Goal: Entertainment & Leisure: Consume media (video, audio)

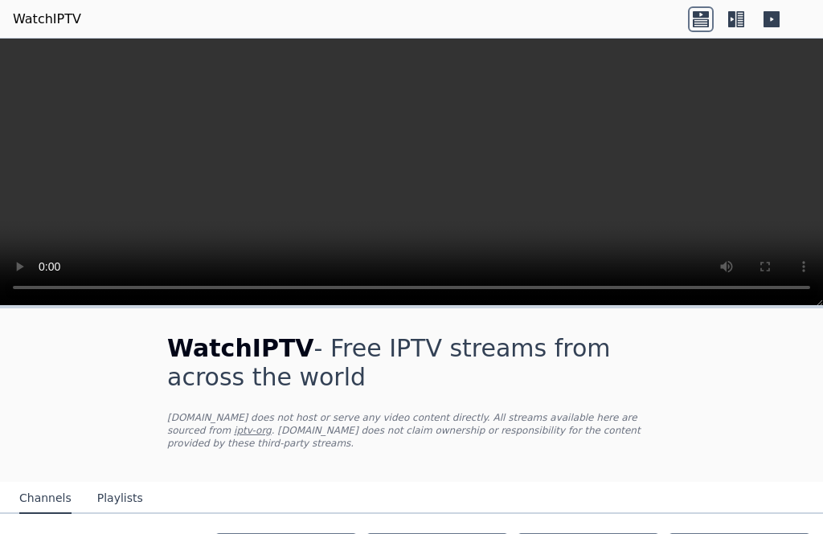
click at [419, 184] on video at bounding box center [411, 173] width 823 height 268
click at [780, 21] on icon at bounding box center [772, 19] width 26 height 26
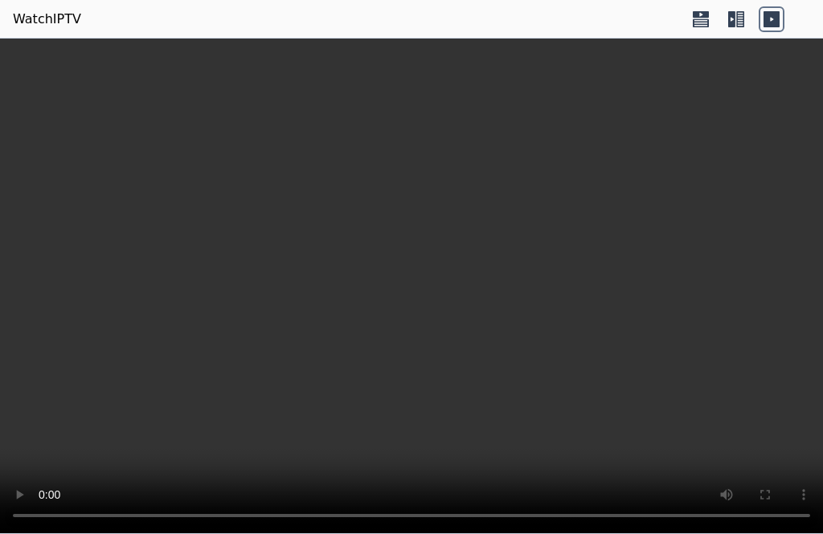
click at [781, 20] on icon at bounding box center [772, 19] width 26 height 26
click at [742, 25] on icon at bounding box center [736, 19] width 26 height 26
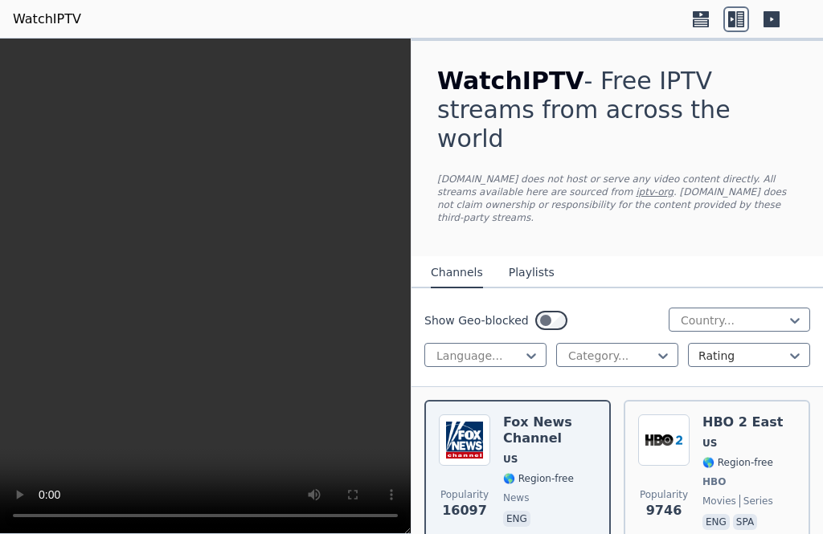
click at [568, 308] on div "Show Geo-blocked Country..." at bounding box center [617, 321] width 386 height 26
click at [571, 308] on div "Show Geo-blocked Country..." at bounding box center [617, 321] width 386 height 26
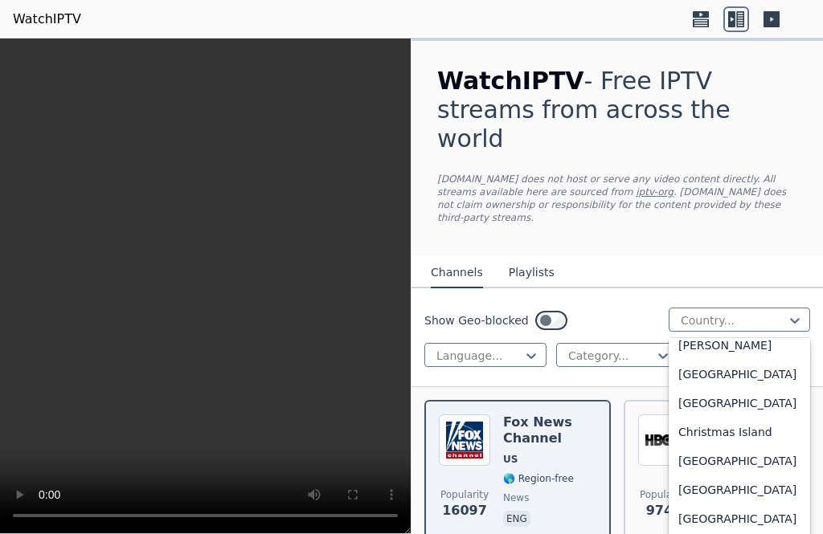
scroll to position [1084, 0]
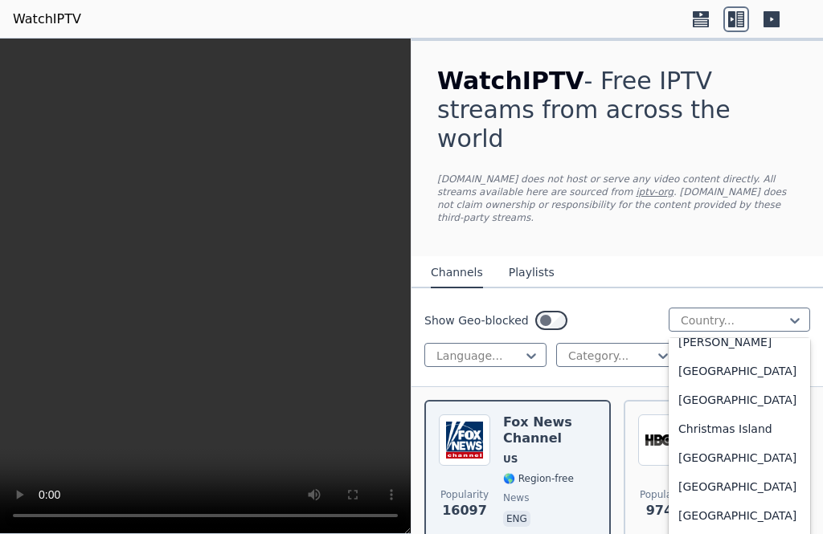
click at [718, 466] on div "[GEOGRAPHIC_DATA]" at bounding box center [739, 458] width 141 height 29
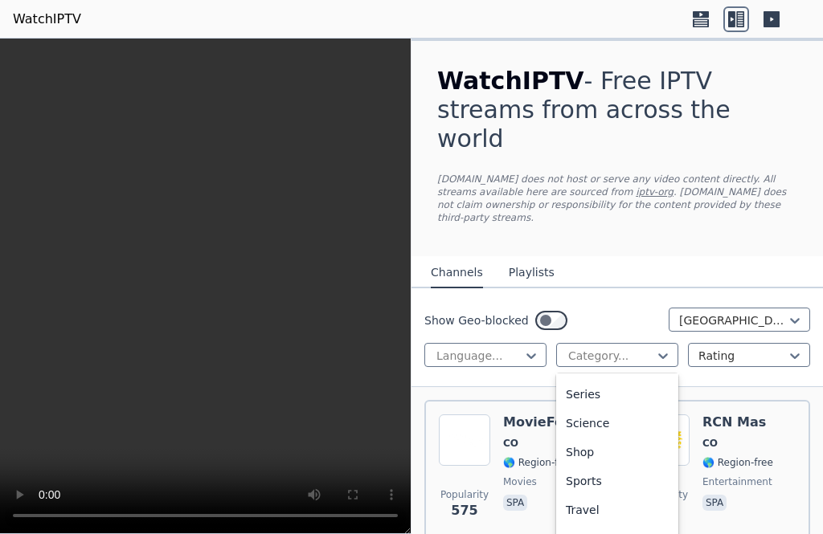
scroll to position [604, 0]
click at [599, 467] on div "Sports" at bounding box center [617, 481] width 122 height 29
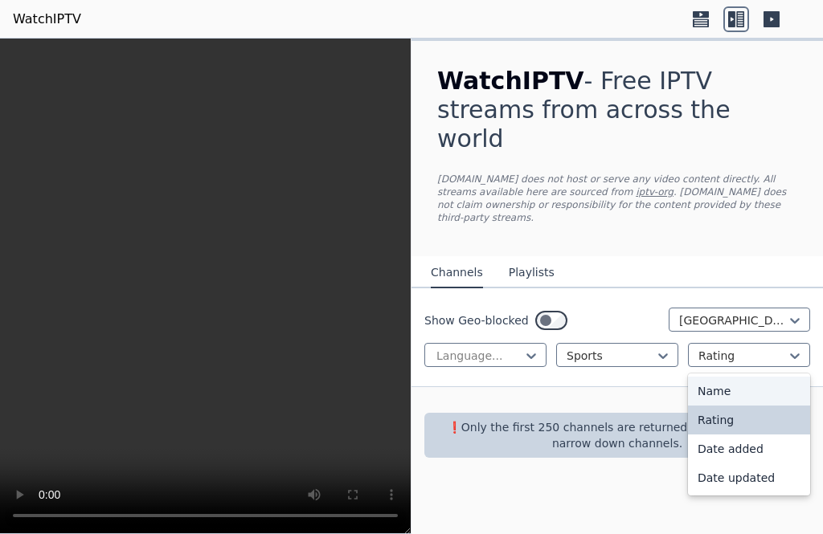
click at [752, 377] on div "Name" at bounding box center [749, 391] width 122 height 29
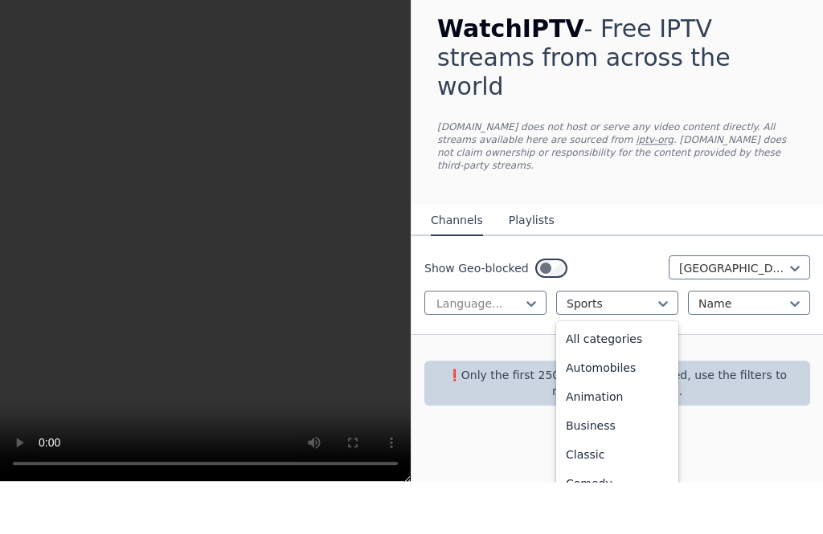
scroll to position [495, 0]
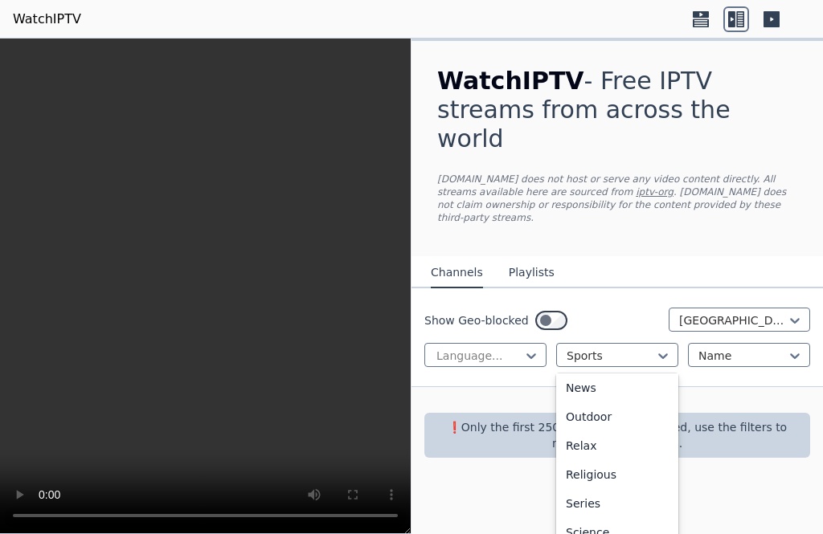
click at [769, 495] on div "WatchIPTV - Free IPTV streams from across the world [DOMAIN_NAME] does not host…" at bounding box center [616, 287] width 411 height 496
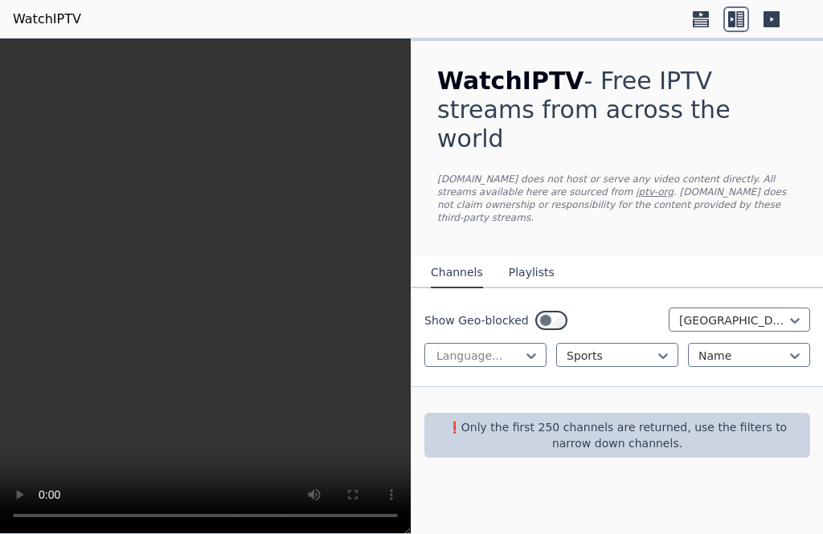
click at [648, 419] on p "❗️Only the first 250 channels are returned, use the filters to narrow down chan…" at bounding box center [617, 435] width 373 height 32
